Goal: Find contact information: Find contact information

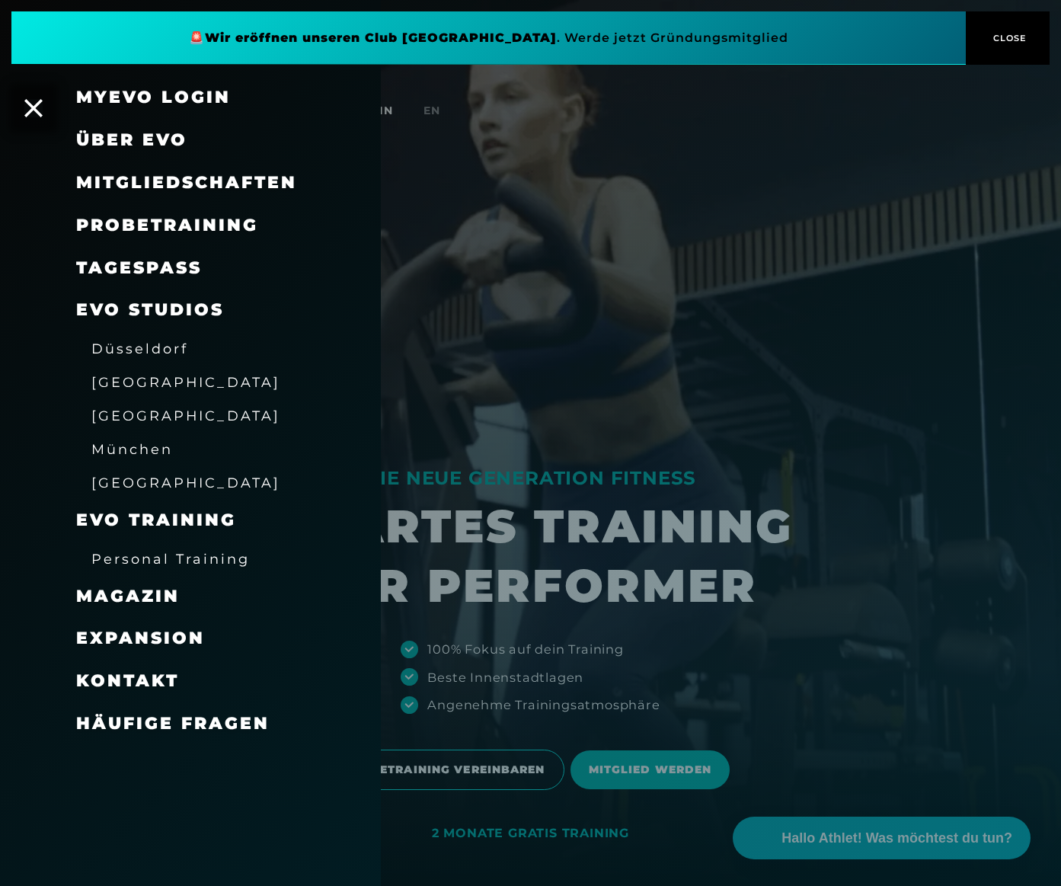
click at [169, 630] on span "Expansion" at bounding box center [140, 637] width 129 height 21
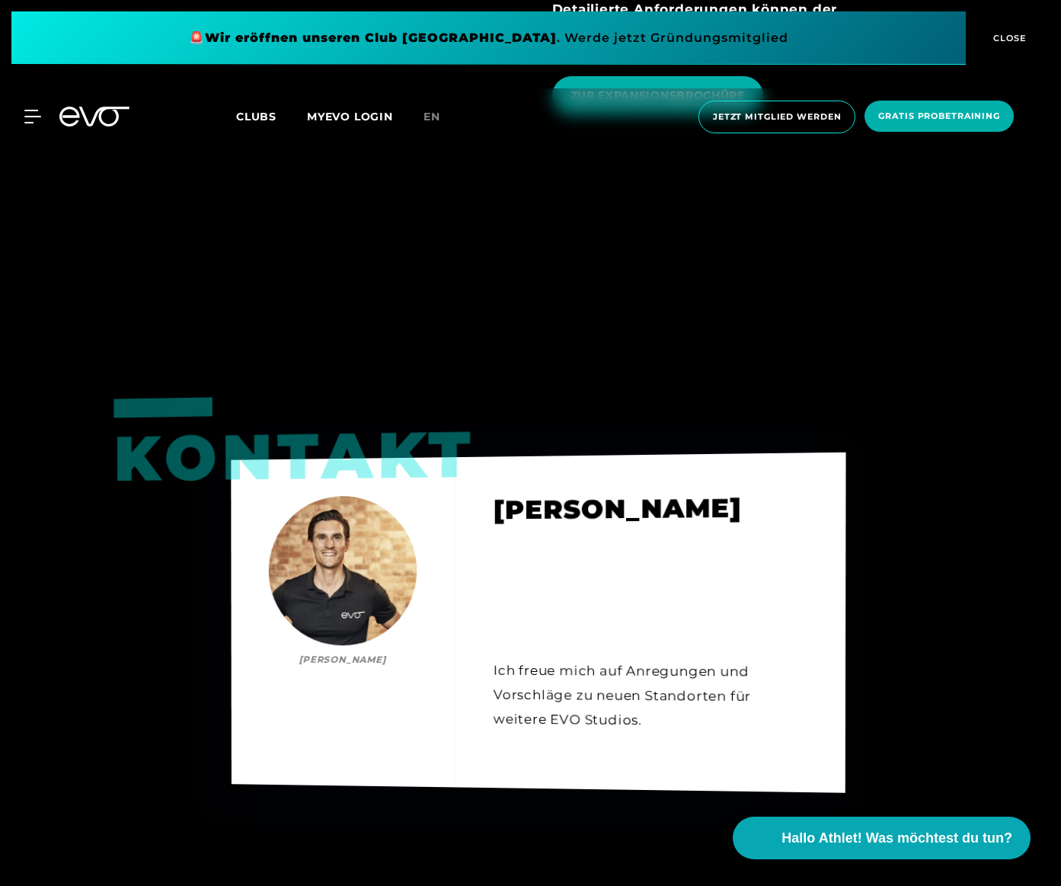
scroll to position [2448, 0]
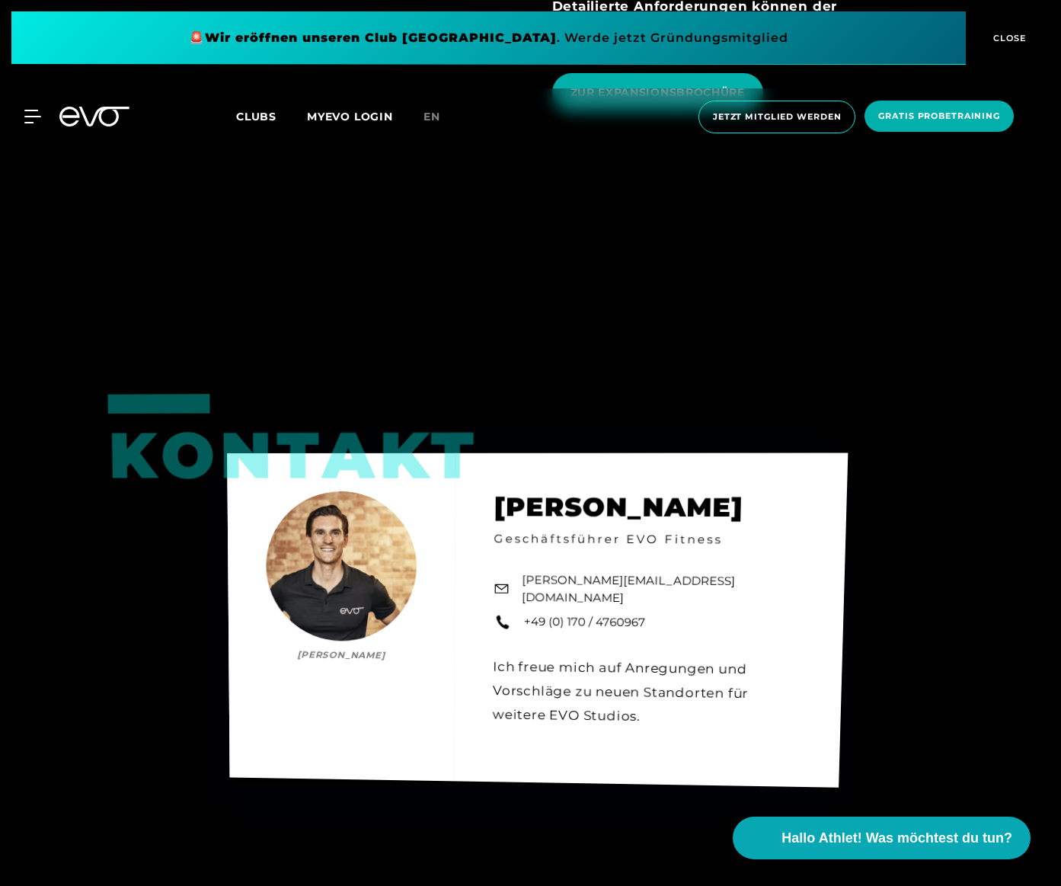
click at [623, 572] on link "[PERSON_NAME][EMAIL_ADDRESS][DOMAIN_NAME]" at bounding box center [663, 590] width 282 height 36
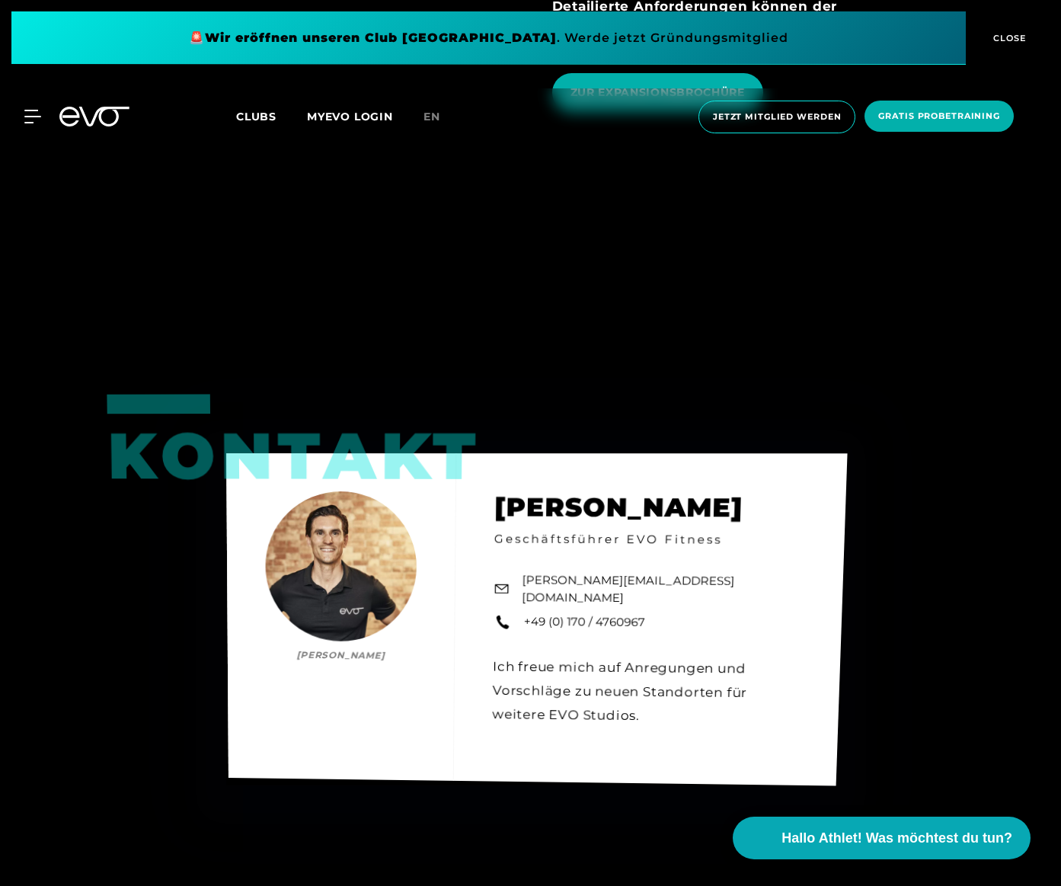
click at [591, 572] on link "[PERSON_NAME][EMAIL_ADDRESS][DOMAIN_NAME]" at bounding box center [663, 590] width 282 height 36
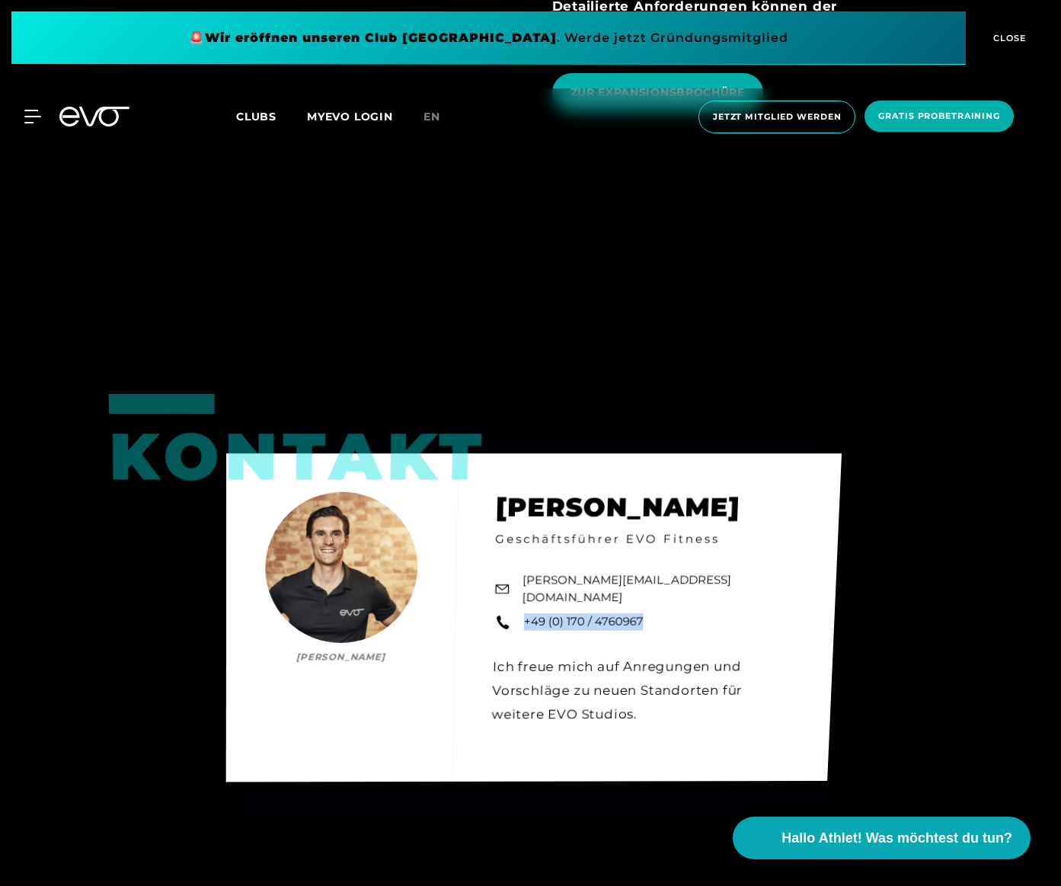
drag, startPoint x: 662, startPoint y: 537, endPoint x: 524, endPoint y: 533, distance: 137.9
click at [524, 533] on div "Kontakt [PERSON_NAME] [PERSON_NAME] Geschäftsführer EVO Fitness [PERSON_NAME][E…" at bounding box center [532, 617] width 615 height 328
copy link "+49 (0) 170 / 4760967"
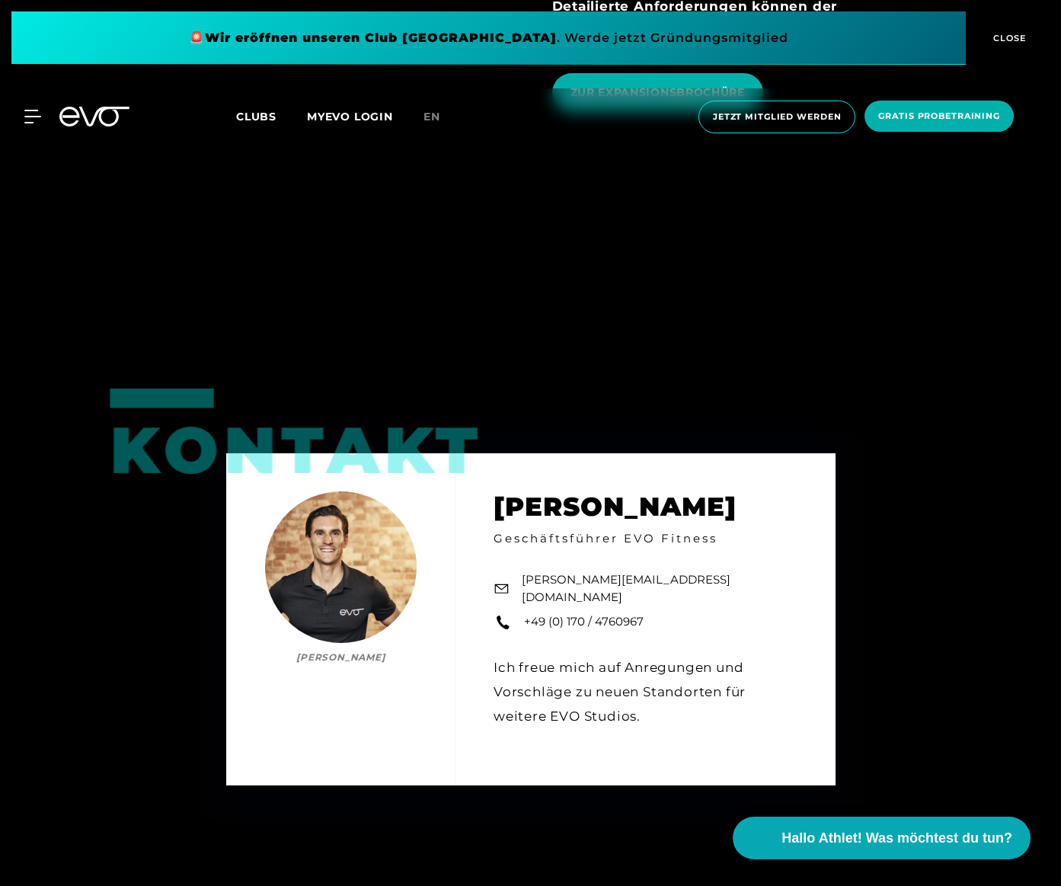
click at [66, 557] on div "Kontakt [PERSON_NAME] [PERSON_NAME] Geschäftsführer EVO Fitness [PERSON_NAME][E…" at bounding box center [530, 620] width 1061 height 886
click at [33, 117] on icon at bounding box center [35, 117] width 22 height 14
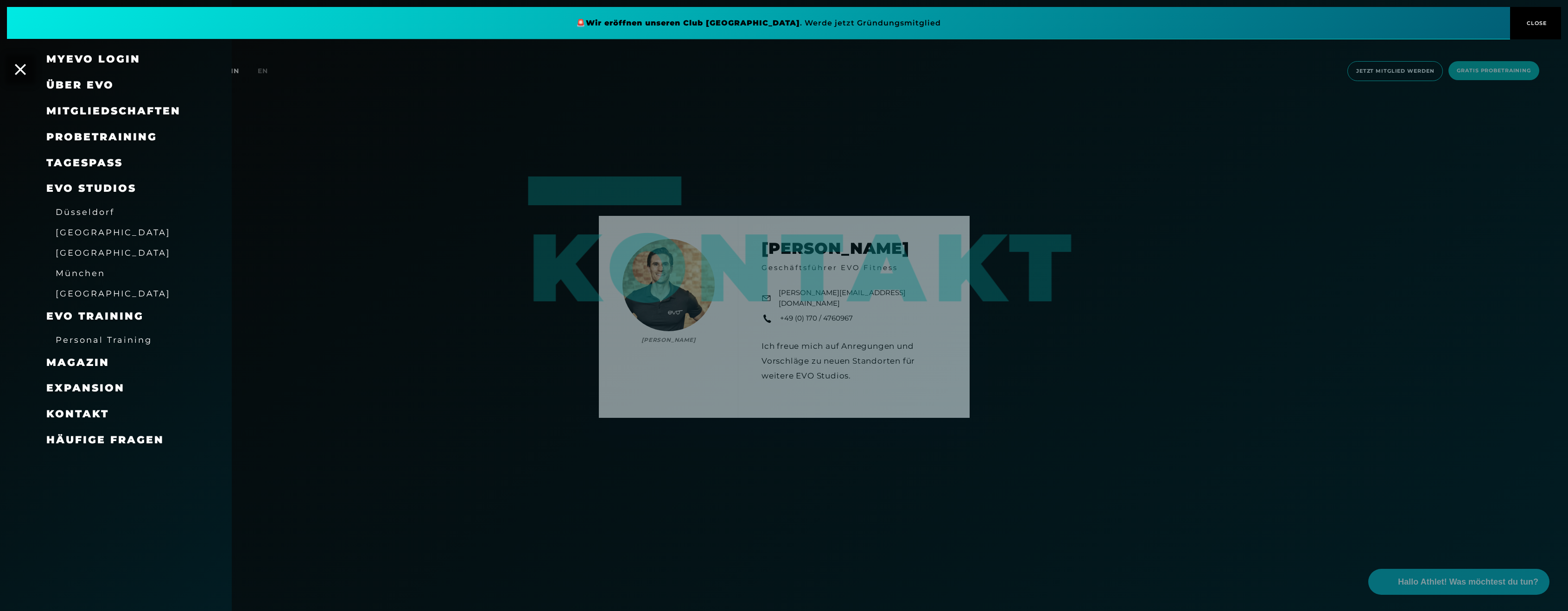
scroll to position [1622, 0]
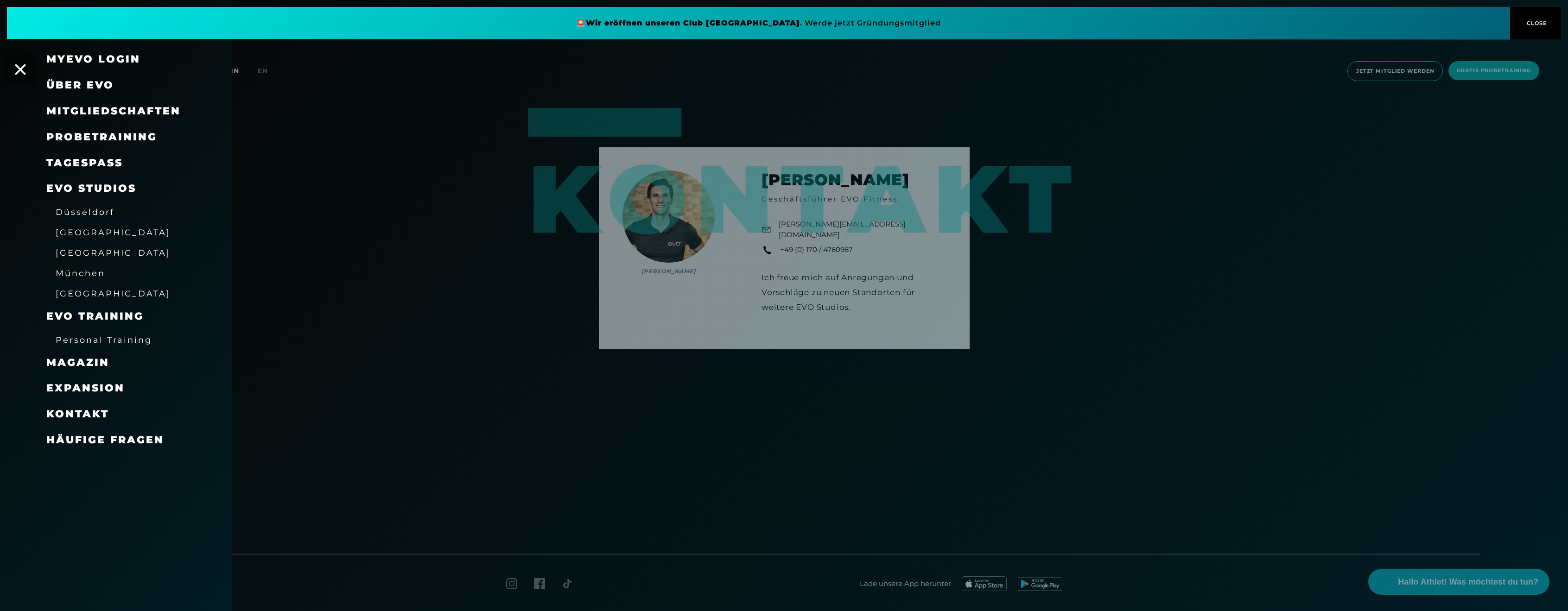
click at [625, 539] on div at bounding box center [784, 306] width 1568 height 611
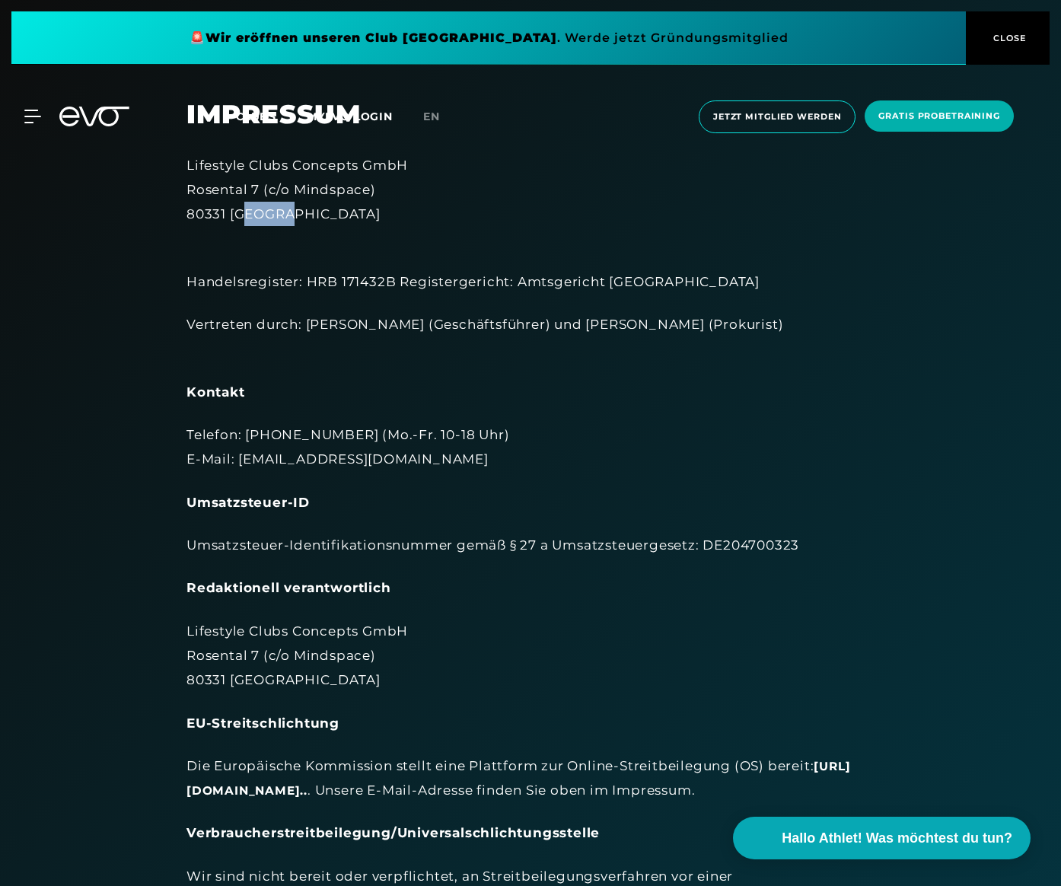
drag, startPoint x: 312, startPoint y: 216, endPoint x: 243, endPoint y: 195, distance: 72.5
click at [246, 196] on div "Lifestyle Clubs Concepts GmbH [STREET_ADDRESS]" at bounding box center [531, 190] width 688 height 74
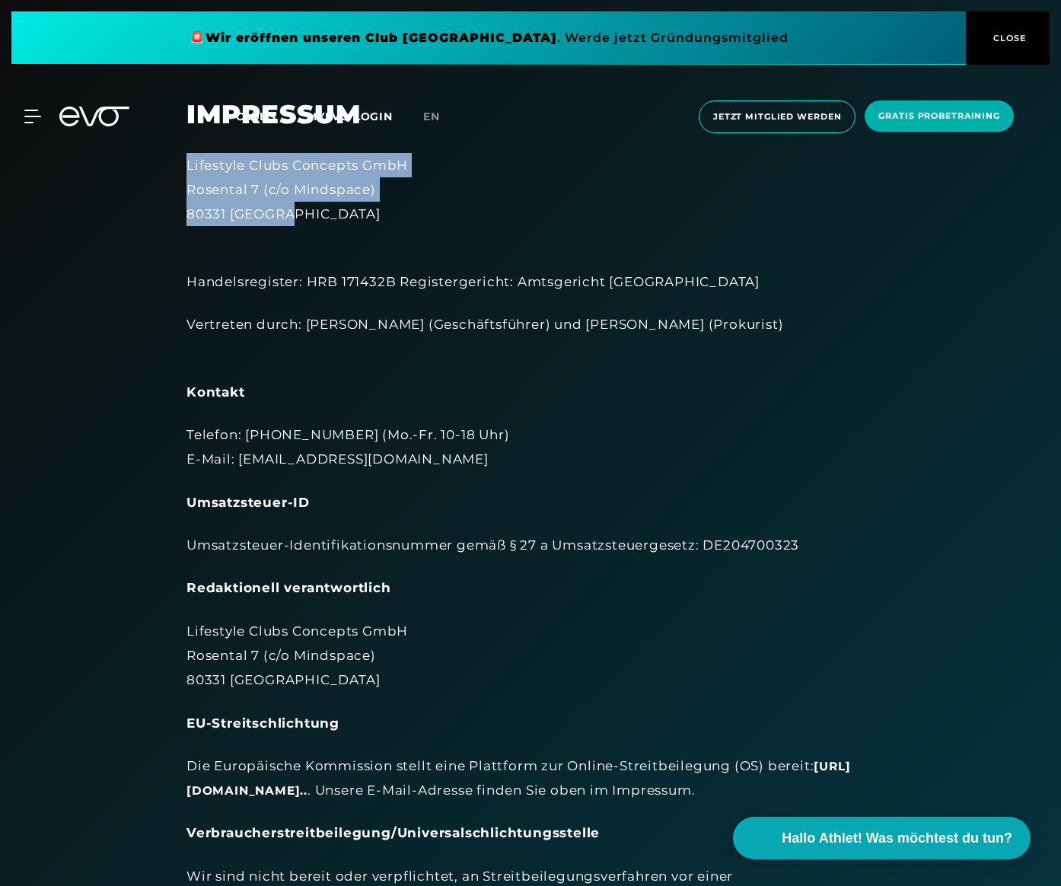
drag, startPoint x: 189, startPoint y: 165, endPoint x: 309, endPoint y: 207, distance: 127.4
click at [309, 207] on div "Lifestyle Clubs Concepts GmbH [STREET_ADDRESS]" at bounding box center [531, 190] width 688 height 74
copy div "Lifestyle Clubs Concepts GmbH [STREET_ADDRESS]"
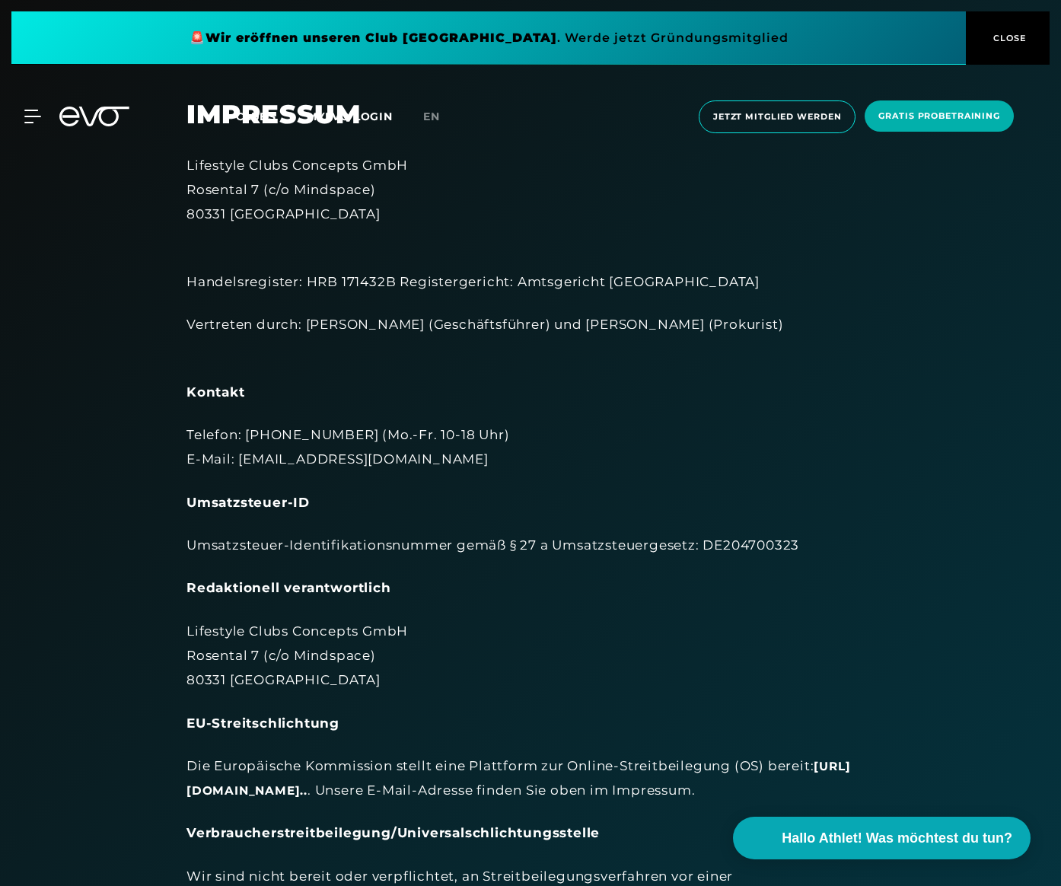
click at [27, 372] on section "Impressum Lifestyle Clubs Concepts GmbH Rosental 7 (c/o Mindspace) 80331 Münche…" at bounding box center [530, 596] width 1061 height 1193
